Goal: Transaction & Acquisition: Purchase product/service

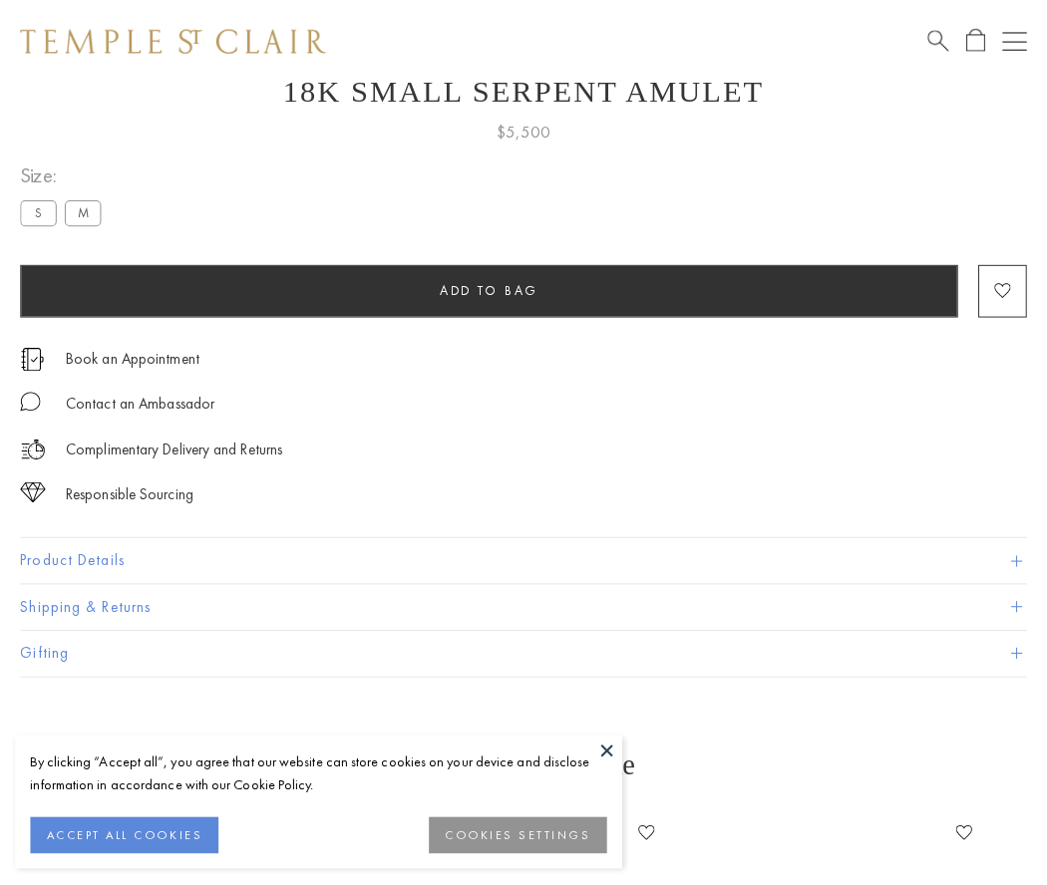
scroll to position [80, 0]
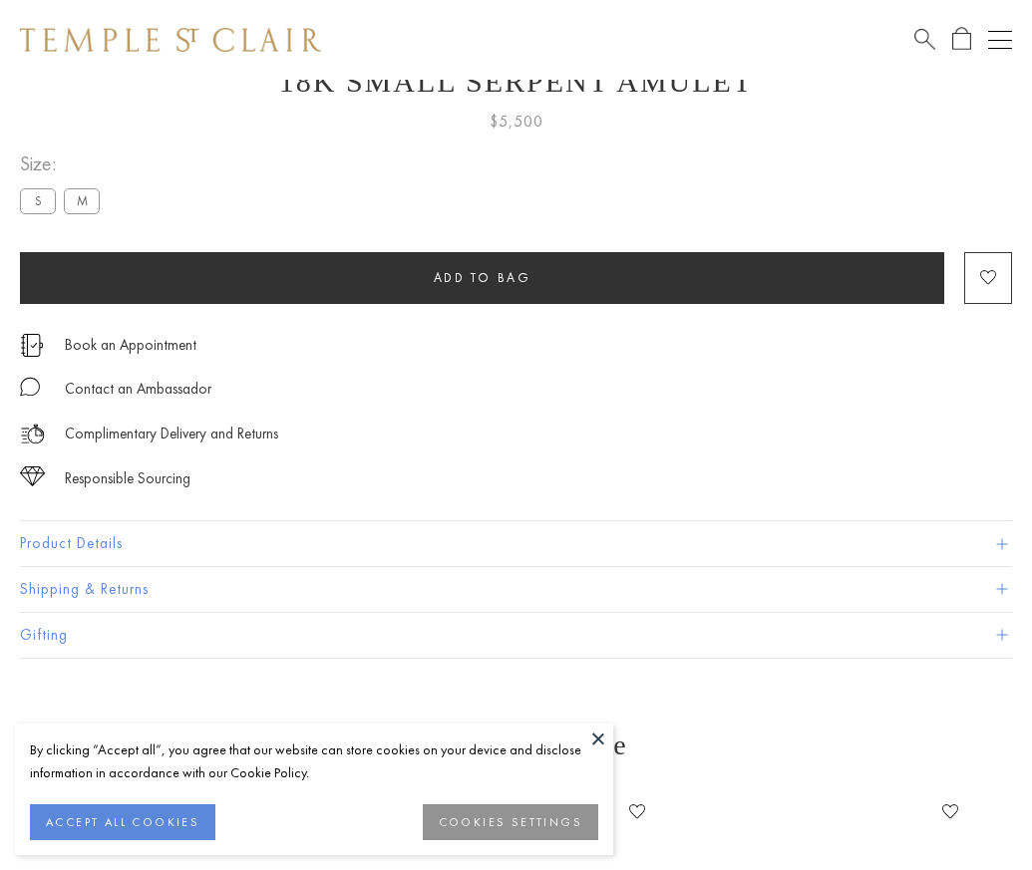
click at [481, 277] on span "Add to bag" at bounding box center [483, 277] width 98 height 17
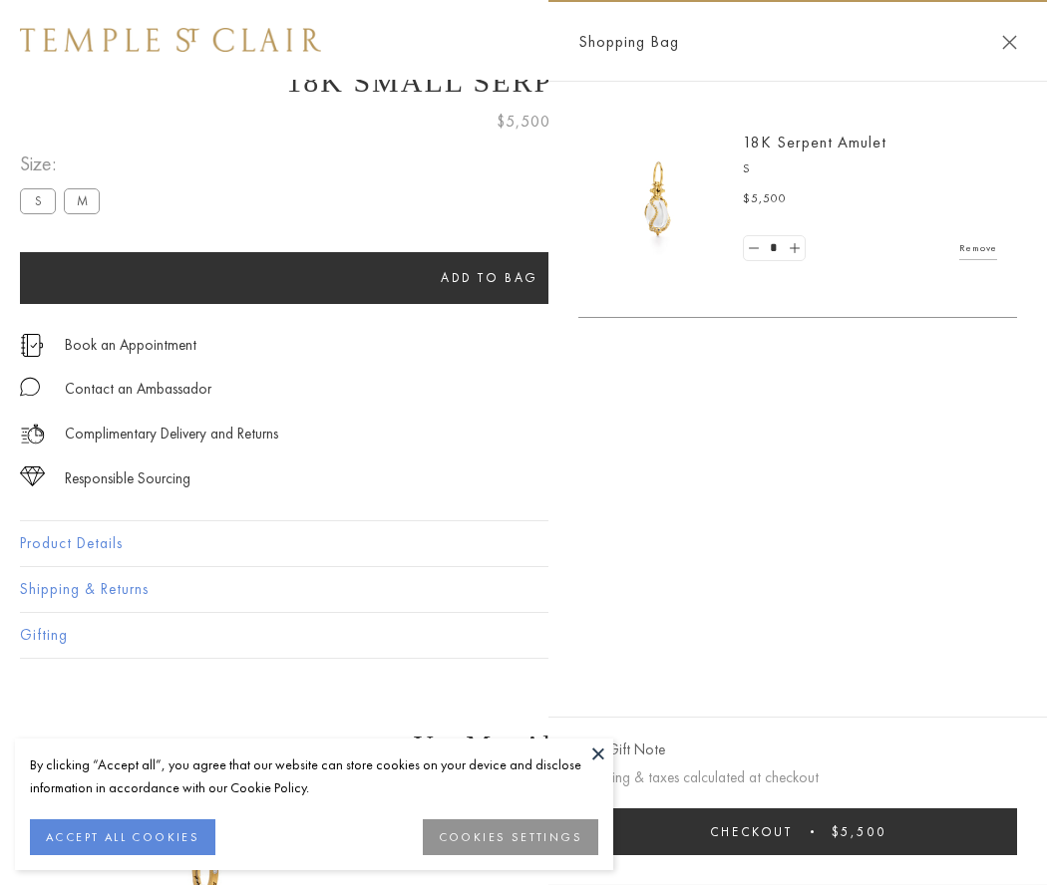
click at [810, 831] on button "Checkout $5,500" at bounding box center [797, 831] width 439 height 47
